Goal: Information Seeking & Learning: Learn about a topic

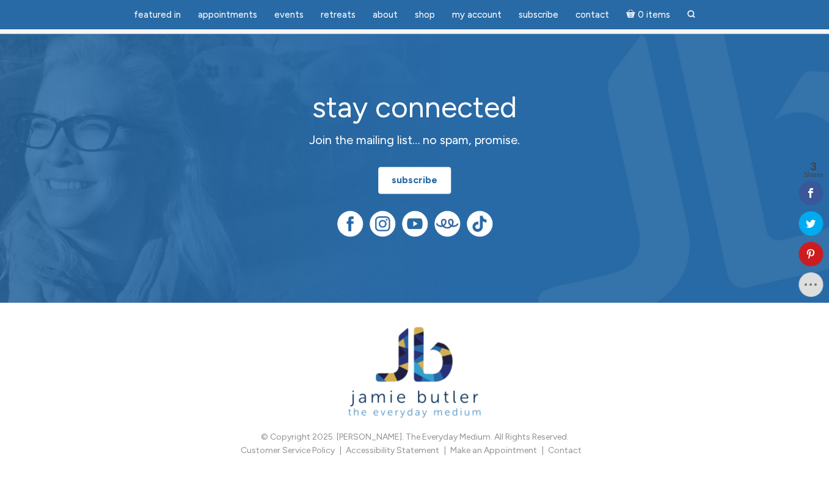
scroll to position [641, 0]
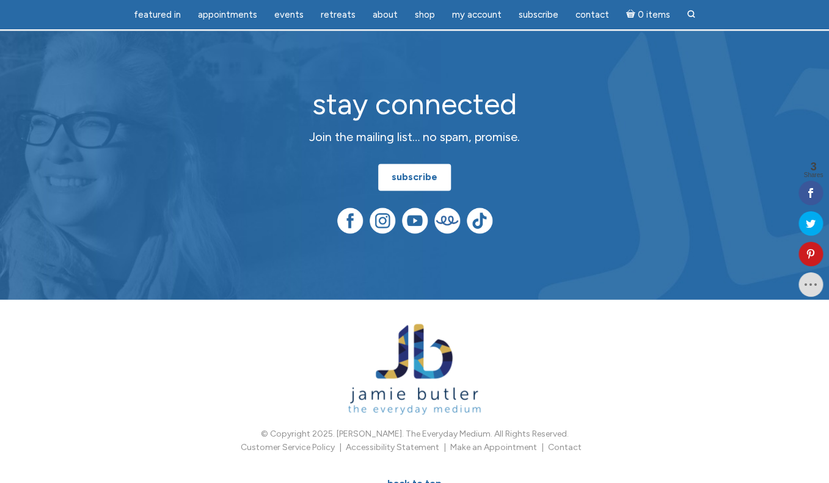
click at [346, 298] on div "stay connected Join the mailing list… no spam, promise. subscribe" at bounding box center [414, 165] width 829 height 268
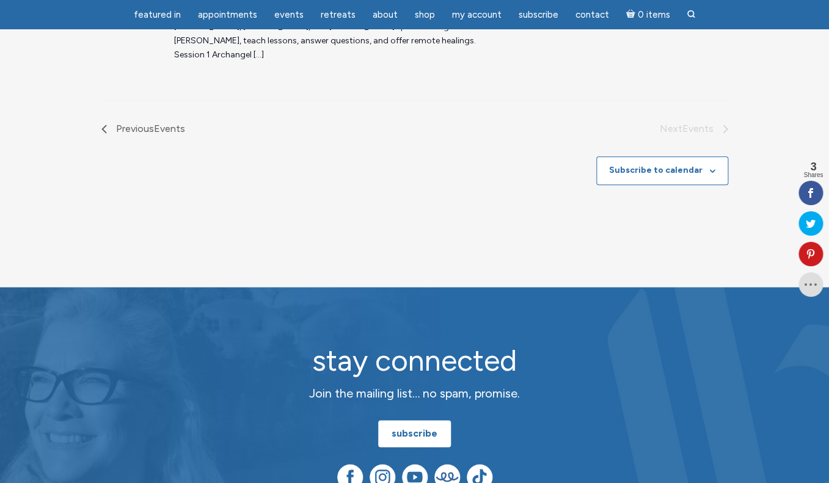
scroll to position [0, 0]
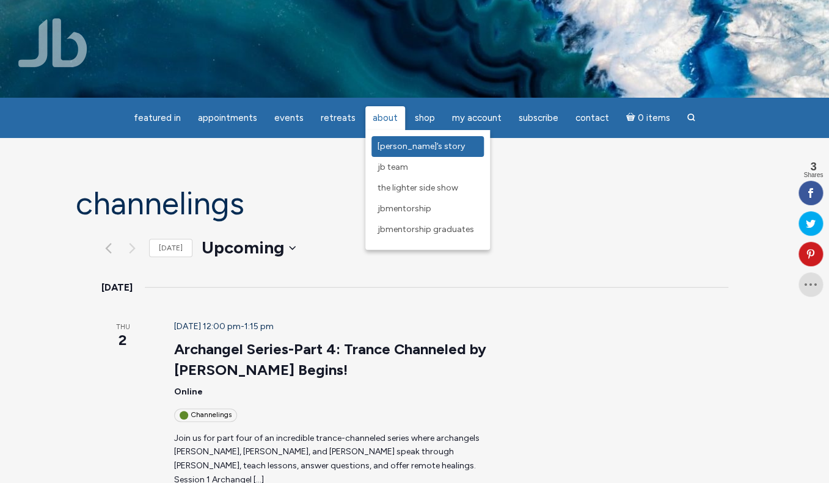
click at [390, 148] on span "[PERSON_NAME]’s Story" at bounding box center [420, 146] width 87 height 10
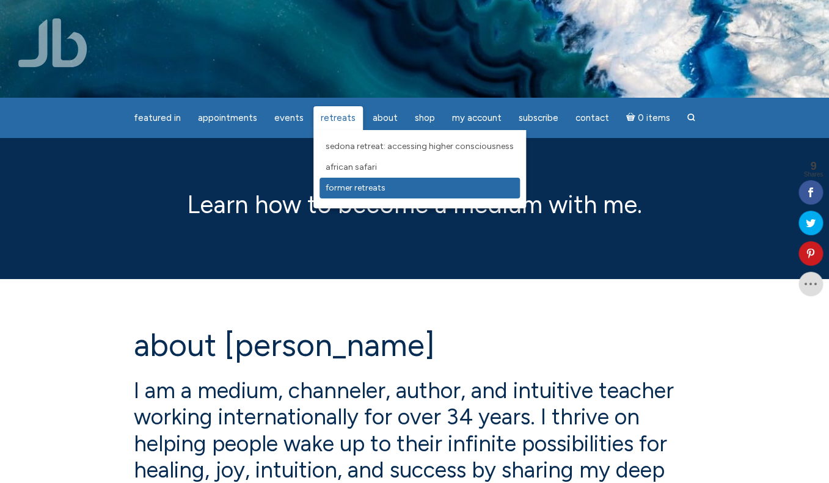
click at [357, 191] on span "Former Retreats" at bounding box center [355, 188] width 60 height 10
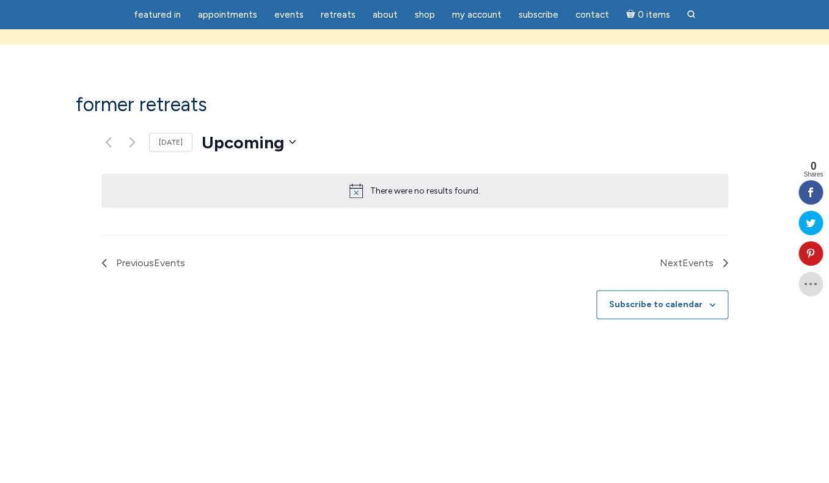
scroll to position [732, 0]
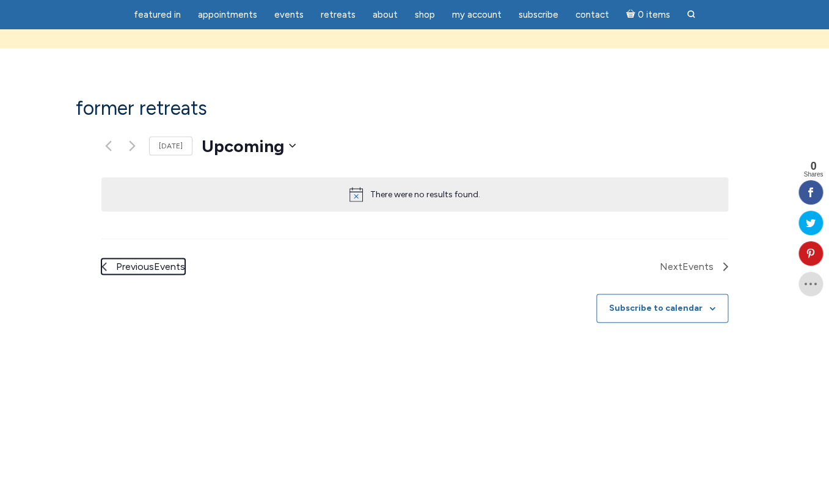
click at [116, 258] on span "Previous Events" at bounding box center [150, 266] width 69 height 16
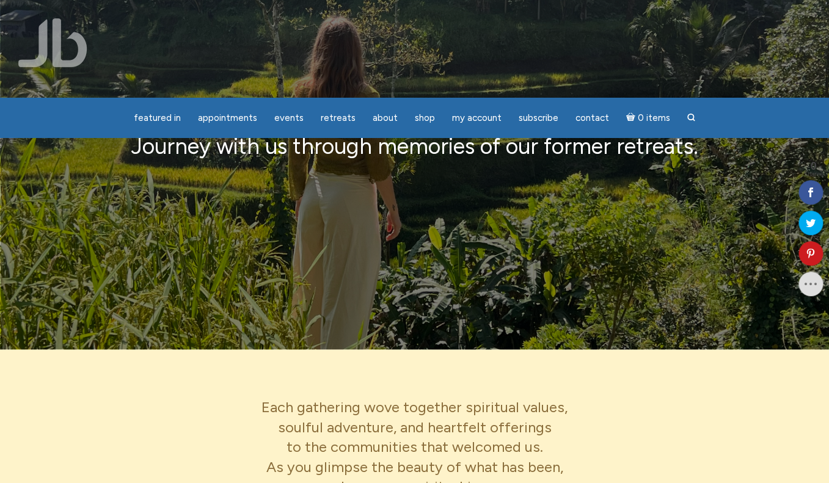
scroll to position [0, 0]
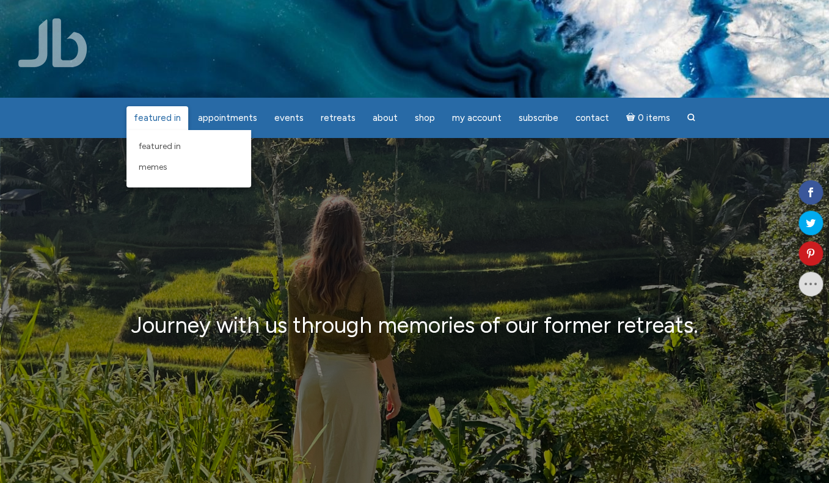
click at [175, 118] on span "featured in" at bounding box center [157, 117] width 47 height 11
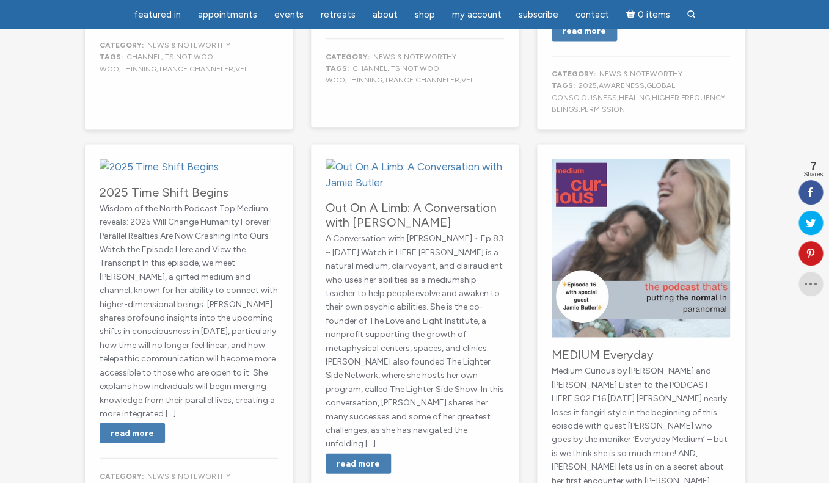
scroll to position [661, 0]
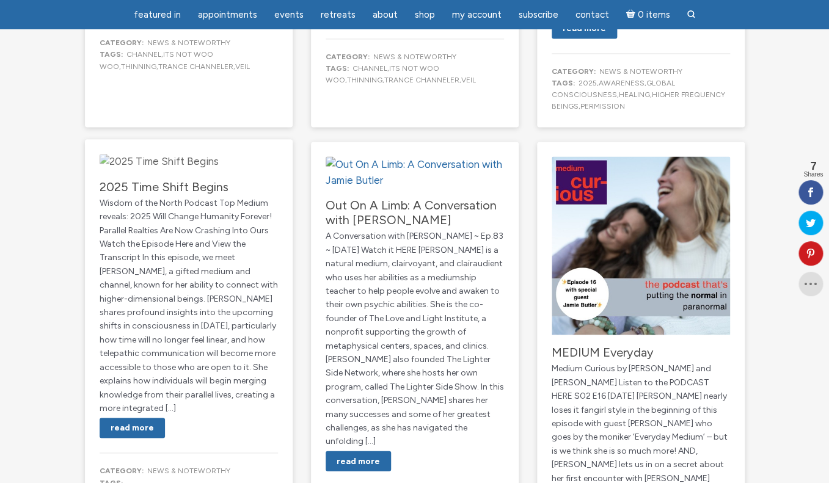
click at [198, 170] on img "main" at bounding box center [159, 162] width 119 height 16
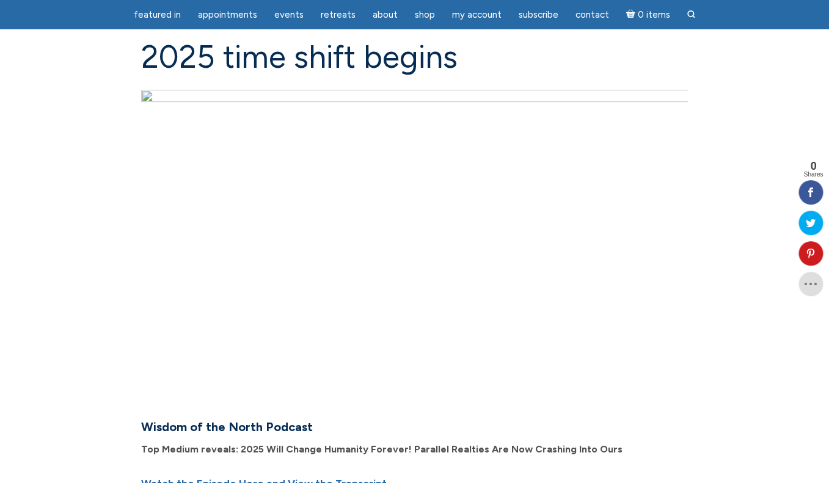
scroll to position [115, 0]
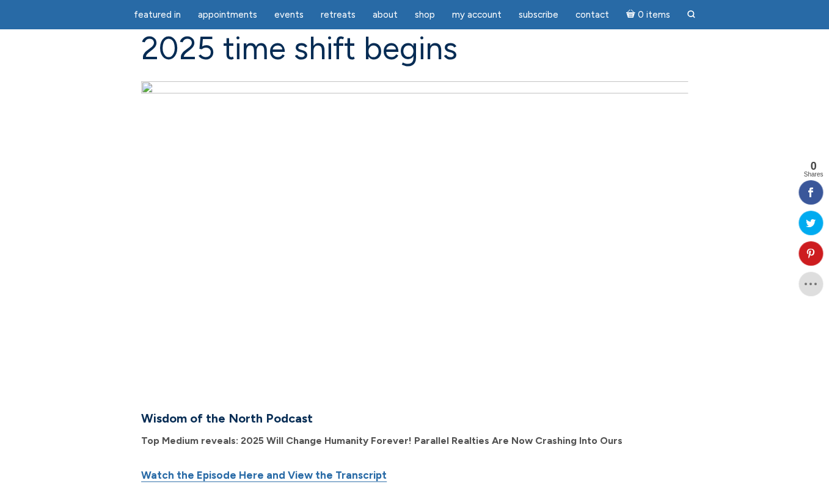
click at [412, 240] on img "main" at bounding box center [414, 234] width 547 height 307
click at [410, 228] on img "main" at bounding box center [414, 234] width 547 height 307
click at [412, 231] on img "main" at bounding box center [414, 234] width 547 height 307
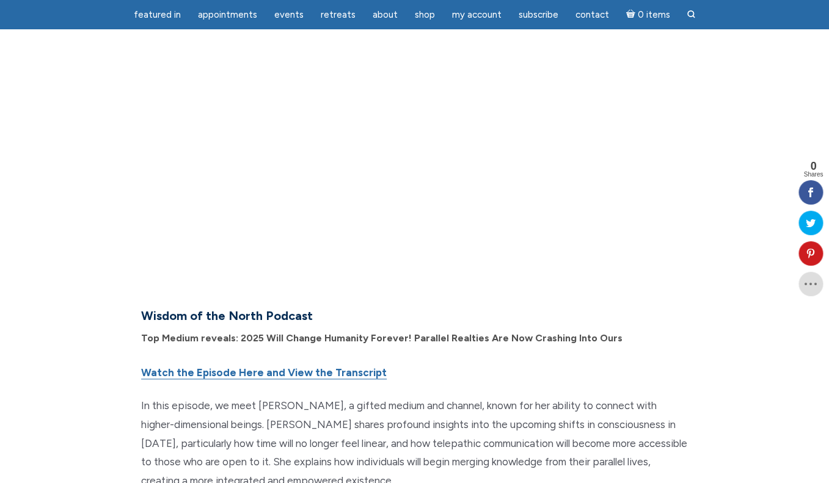
scroll to position [236, 0]
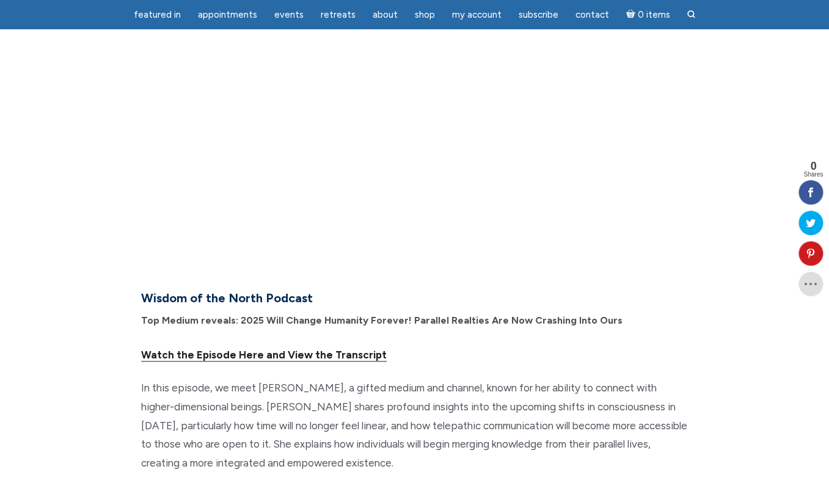
click at [264, 354] on link "Watch the Episode Here and View the Transcript" at bounding box center [263, 355] width 245 height 13
